Goal: Information Seeking & Learning: Compare options

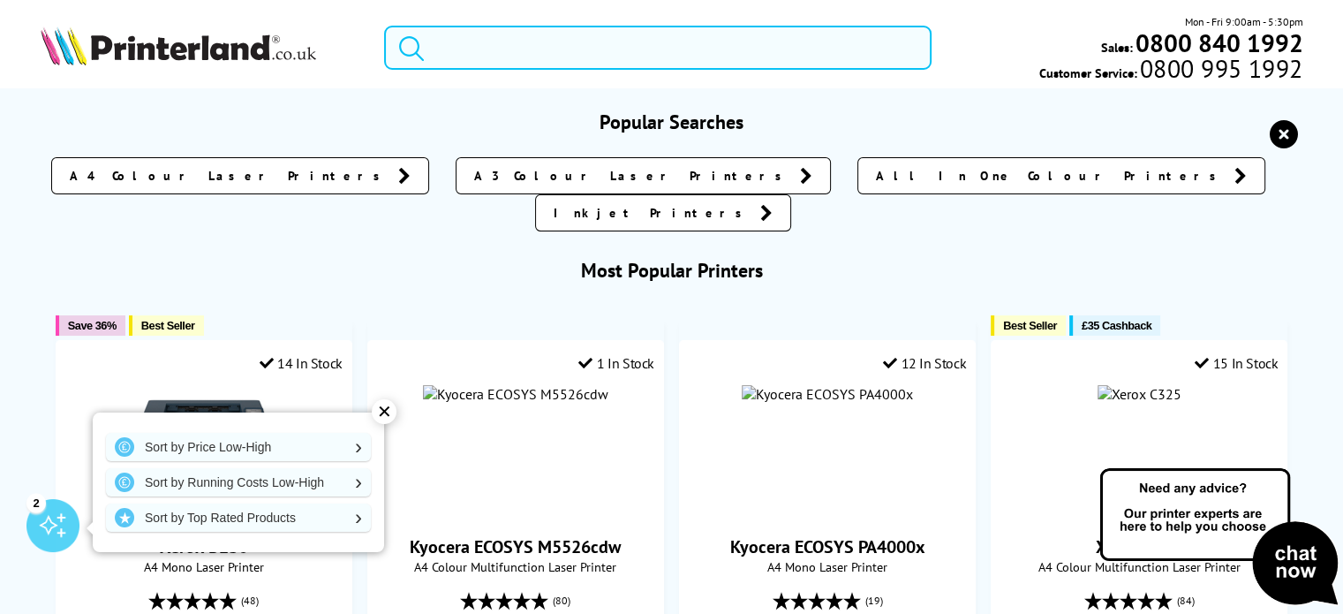
click at [558, 52] on input "search" at bounding box center [658, 48] width 548 height 44
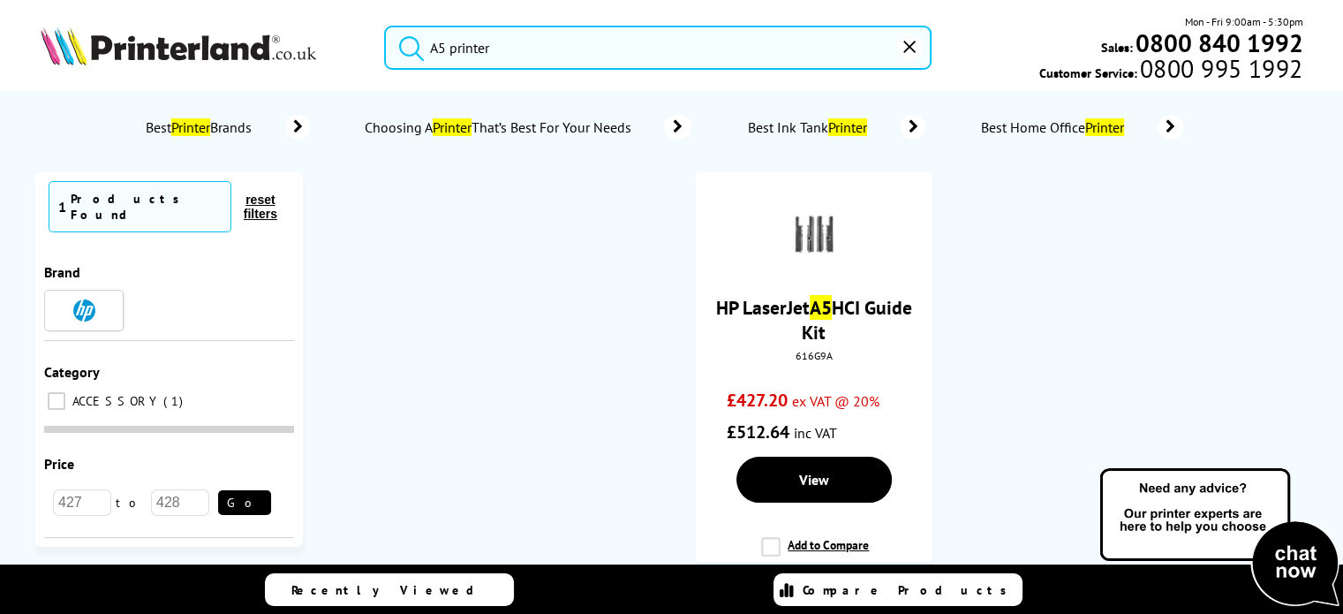
click at [385, 26] on button "submit" at bounding box center [407, 45] width 44 height 39
click at [449, 48] on input "A5 printer" at bounding box center [658, 48] width 548 height 44
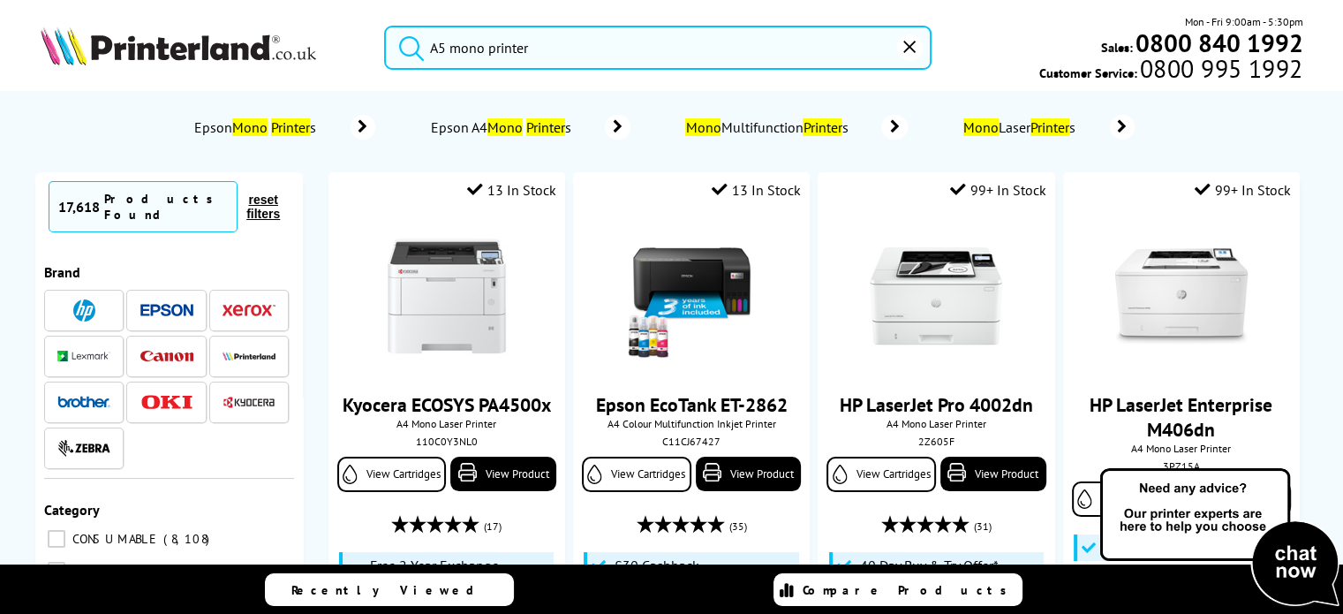
click at [385, 26] on button "submit" at bounding box center [407, 45] width 44 height 39
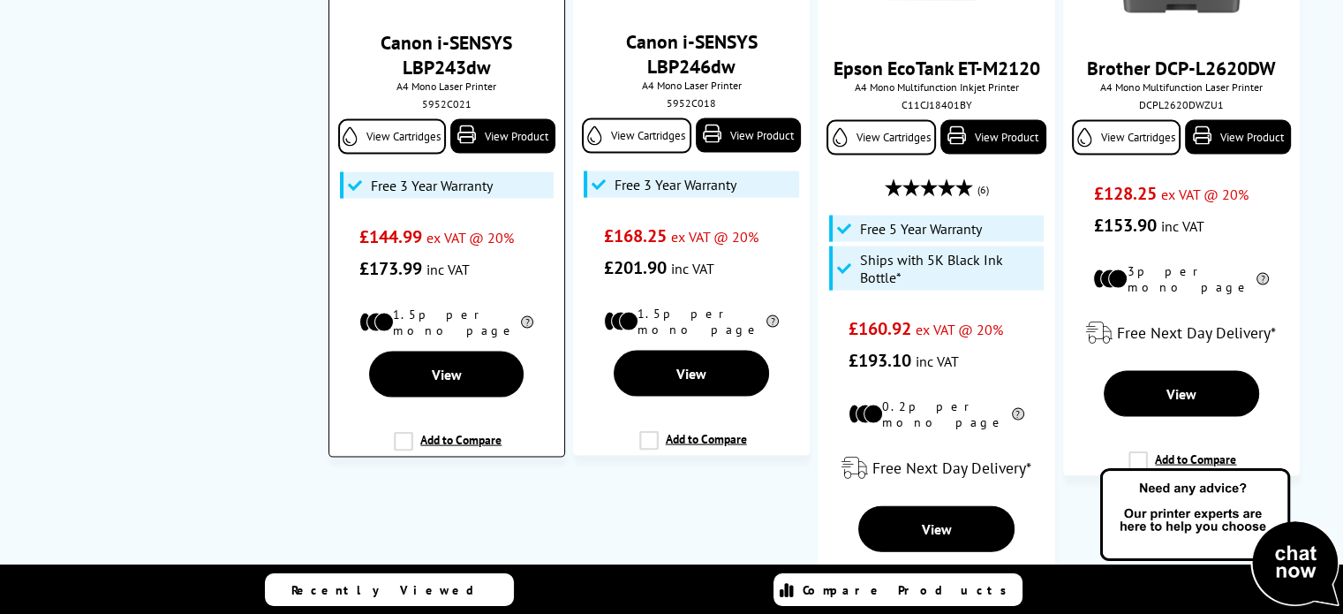
scroll to position [3710, 0]
click at [396, 432] on label "Add to Compare" at bounding box center [448, 449] width 108 height 34
click at [0, 0] on input "Add to Compare" at bounding box center [0, 0] width 0 height 0
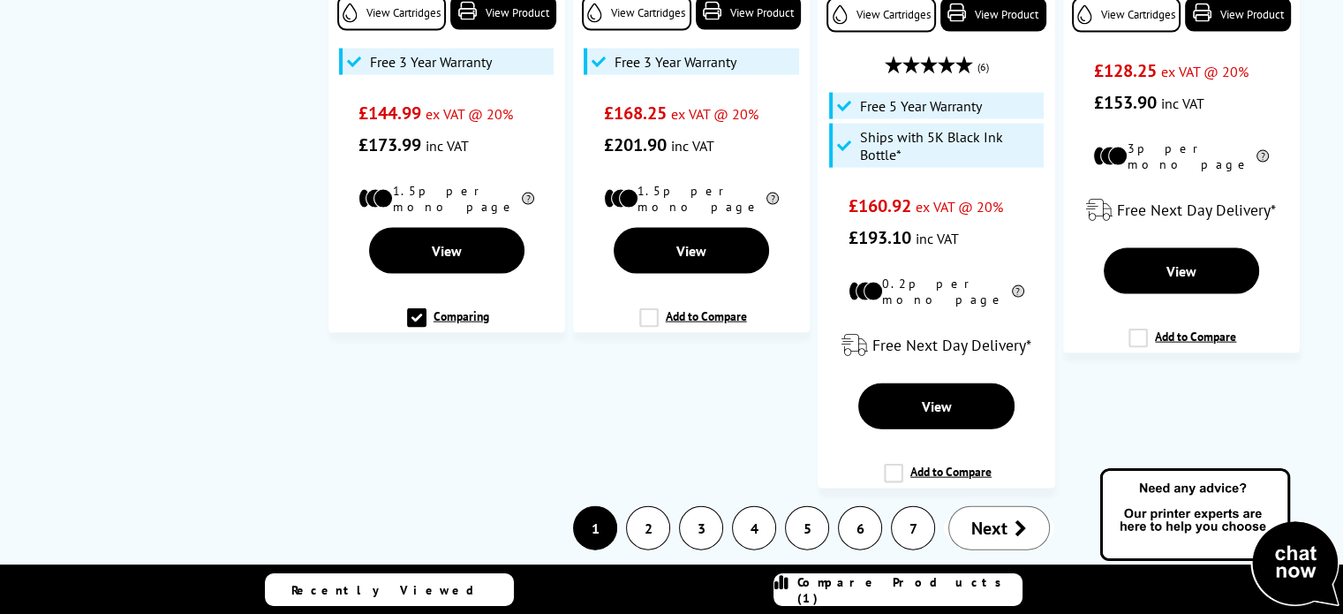
scroll to position [3886, 0]
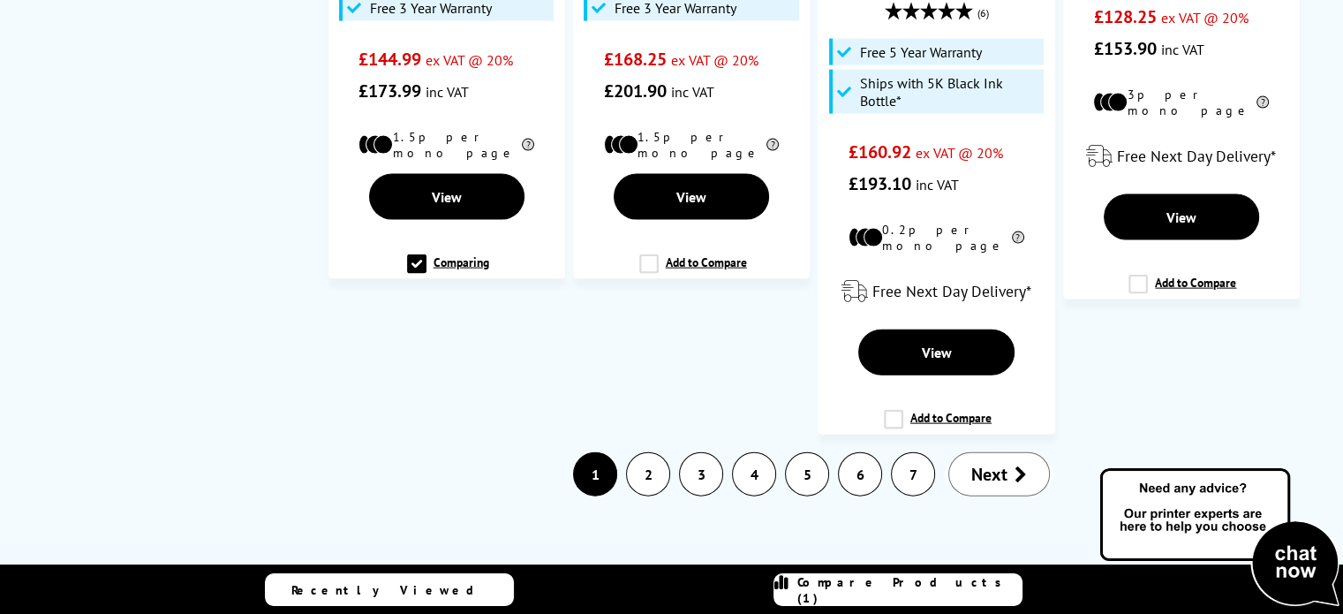
click at [645, 453] on link "2" at bounding box center [648, 474] width 42 height 42
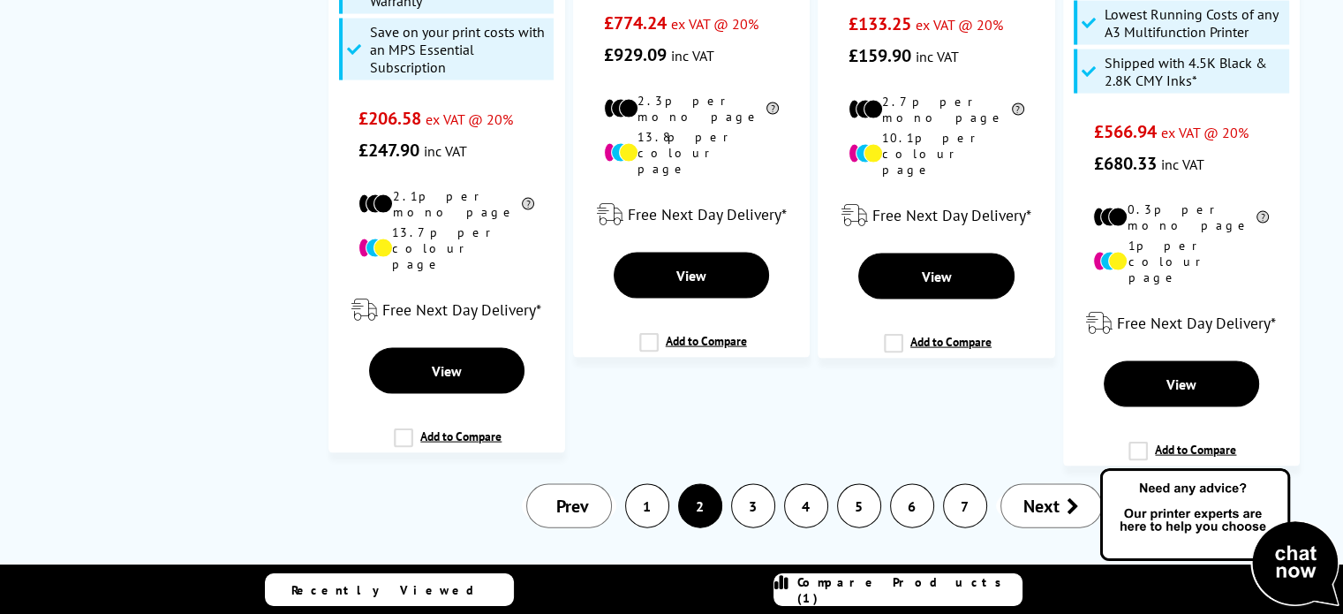
scroll to position [3798, 0]
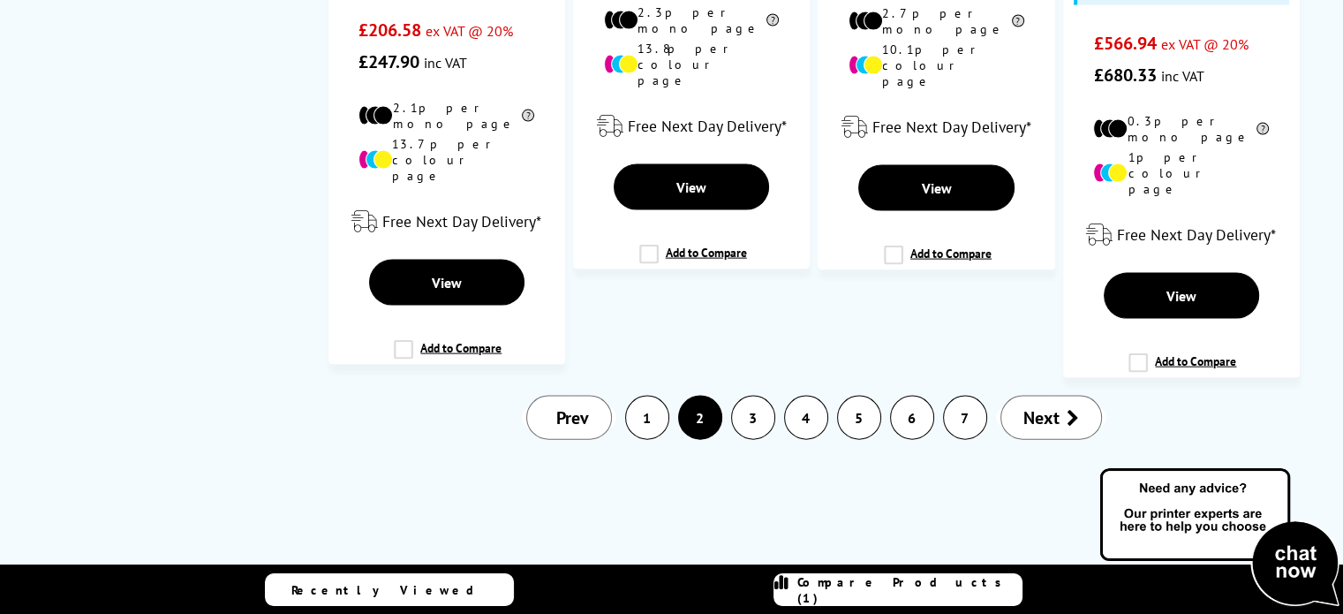
click at [753, 397] on link "3" at bounding box center [753, 418] width 42 height 42
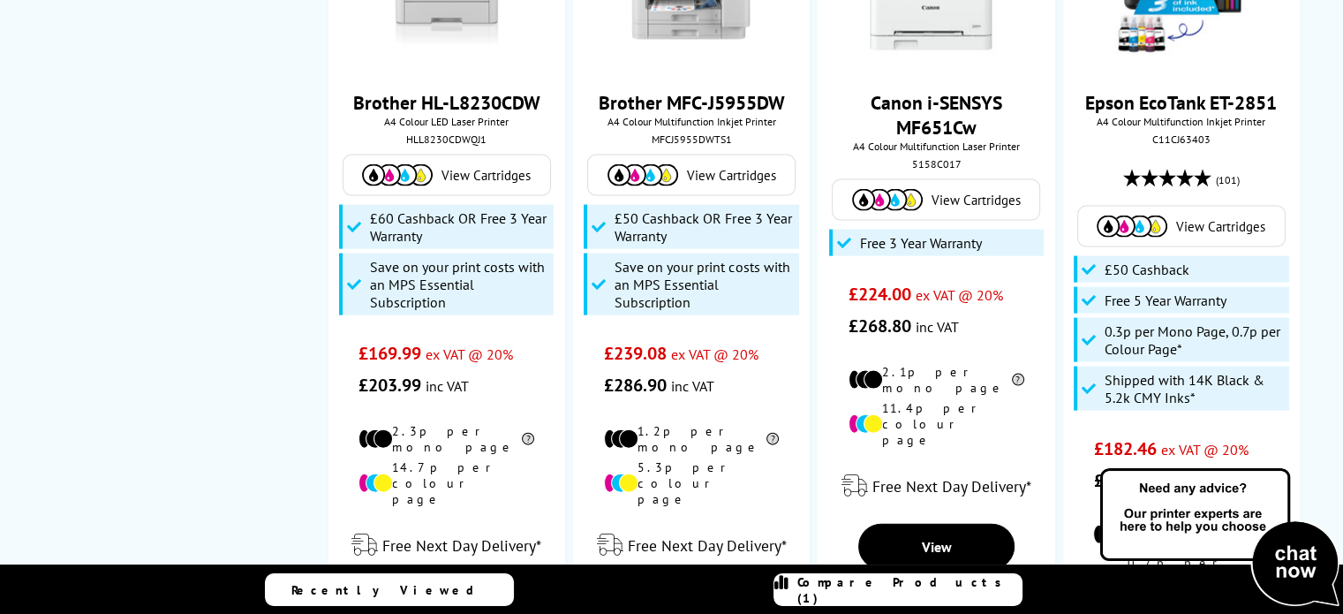
scroll to position [0, 0]
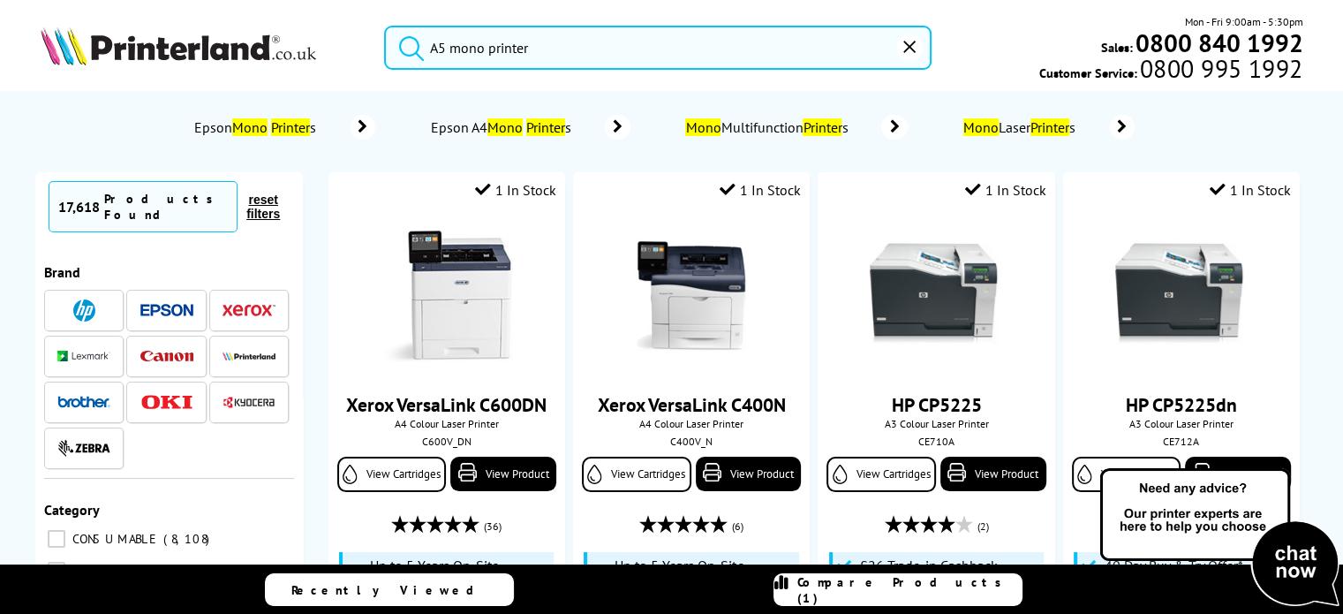
drag, startPoint x: 449, startPoint y: 49, endPoint x: 337, endPoint y: 48, distance: 112.2
click at [337, 48] on div "A5 mono printer Mon - Fri 9:00am - 5:30pm Sales: 0800 840 1992 Customer Service…" at bounding box center [671, 52] width 1343 height 78
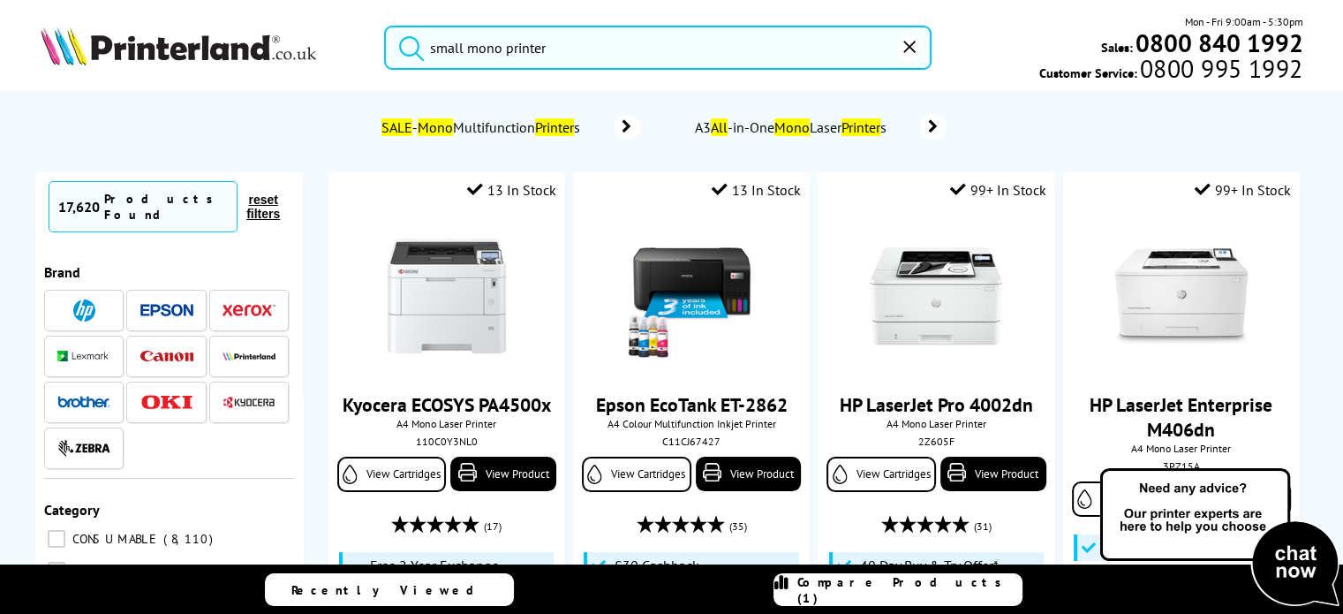
type input "small mono printer"
click at [385, 26] on button "submit" at bounding box center [407, 45] width 44 height 39
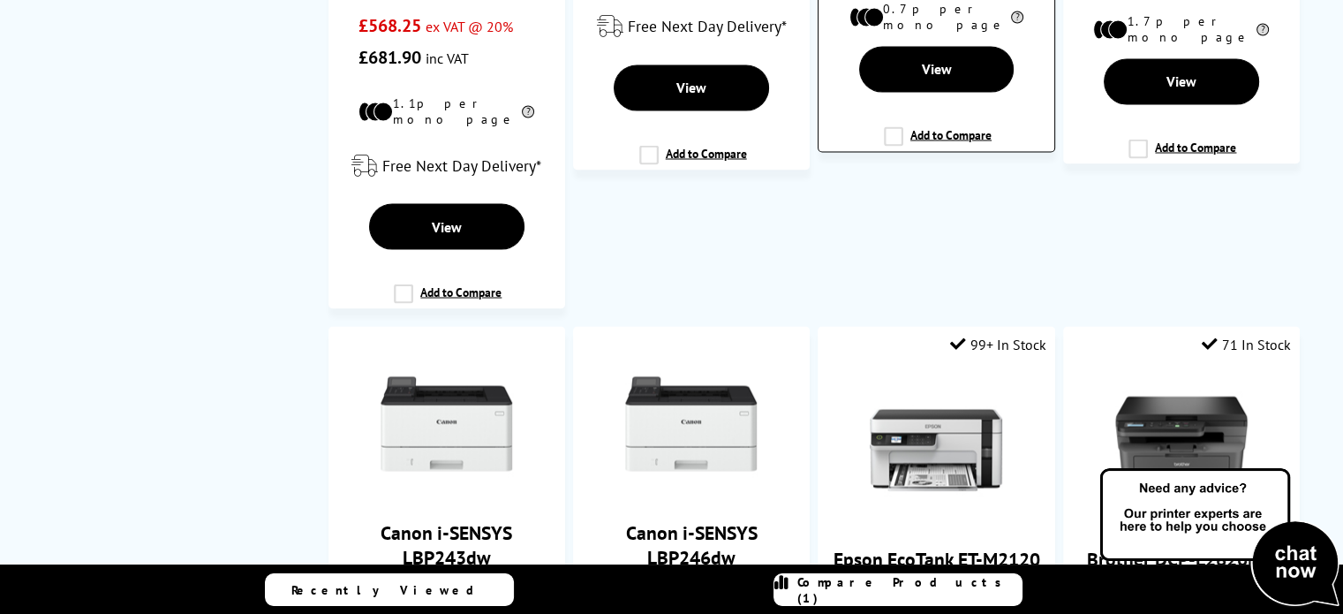
scroll to position [2738, 0]
